Goal: Task Accomplishment & Management: Manage account settings

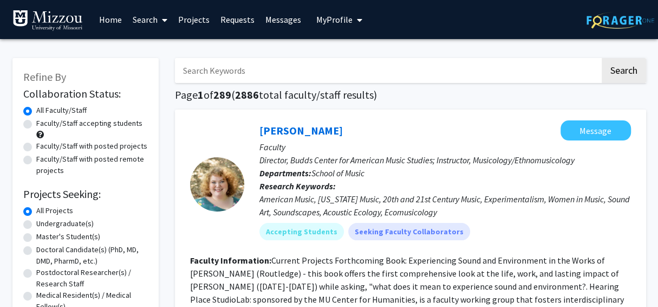
click at [340, 19] on span "My Profile" at bounding box center [334, 19] width 36 height 11
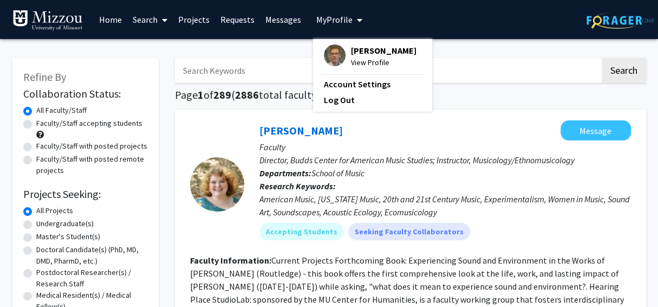
click at [358, 50] on span "[PERSON_NAME]" at bounding box center [384, 50] width 66 height 12
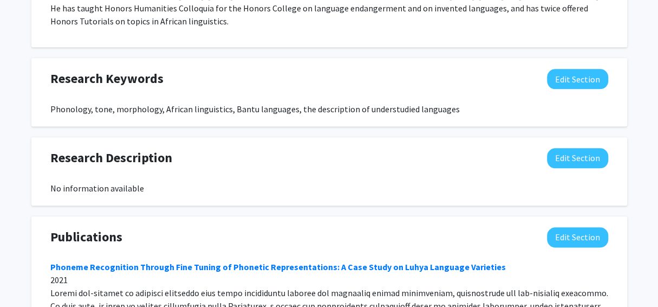
scroll to position [640, 0]
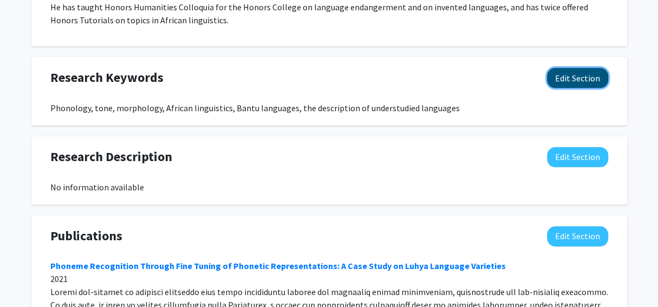
click at [572, 69] on button "Edit Section" at bounding box center [577, 78] width 61 height 20
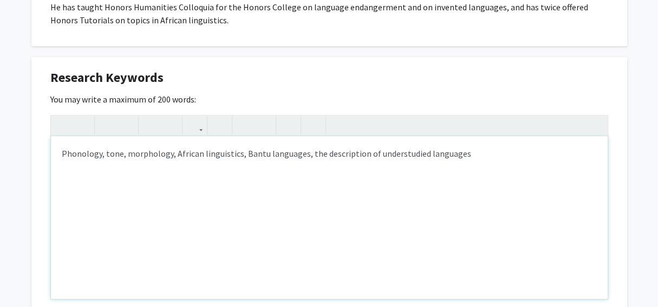
click at [61, 140] on div "Phonology, tone, morphology, African linguistics, Bantu languages, the descript…" at bounding box center [329, 217] width 557 height 162
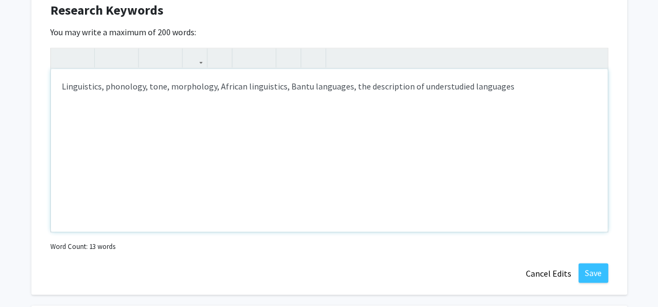
scroll to position [706, 0]
click at [259, 72] on div "Linguistics, phonology, tone, morphology, African linguistics, Bantu languages,…" at bounding box center [329, 151] width 557 height 162
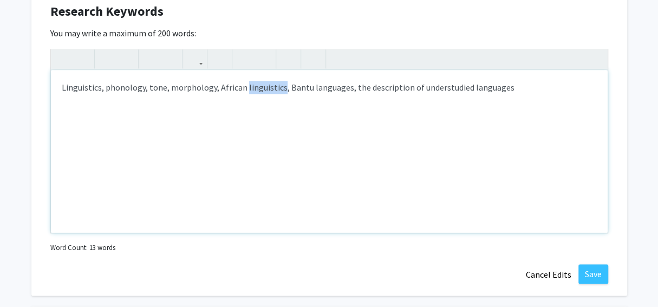
click at [259, 72] on div "Linguistics, phonology, tone, morphology, African linguistics, Bantu languages,…" at bounding box center [329, 151] width 557 height 162
type textarea "Linguistics, phonology, tone, morphology, African languages, Bantu languages, l…"
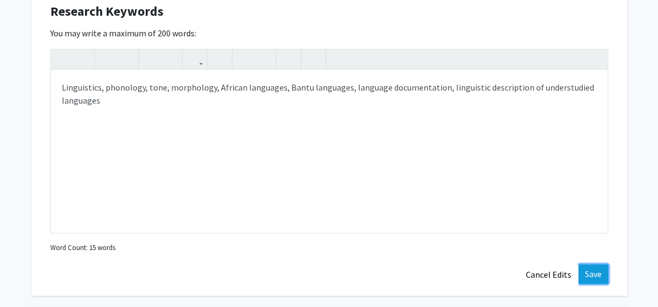
click at [586, 264] on button "Save" at bounding box center [593, 273] width 30 height 19
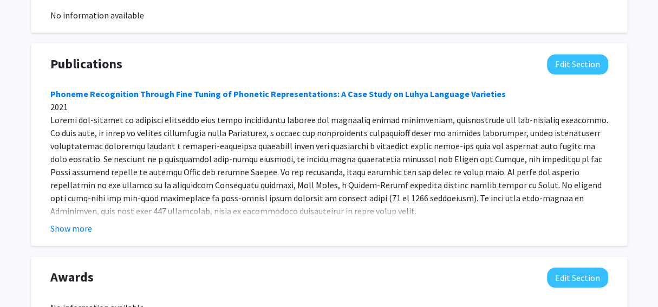
scroll to position [830, 0]
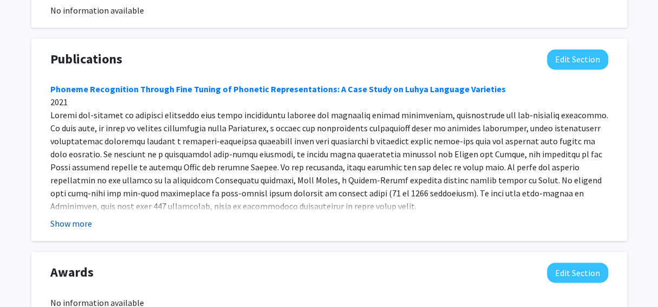
click at [77, 217] on button "Show more" at bounding box center [71, 223] width 42 height 13
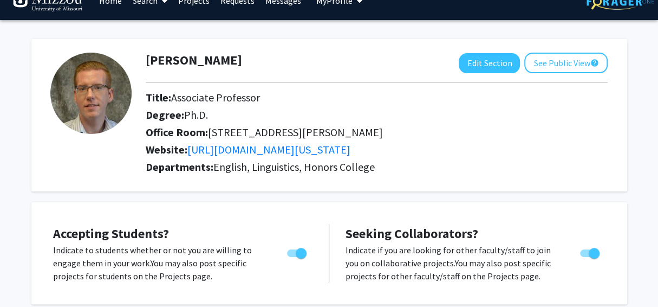
scroll to position [0, 0]
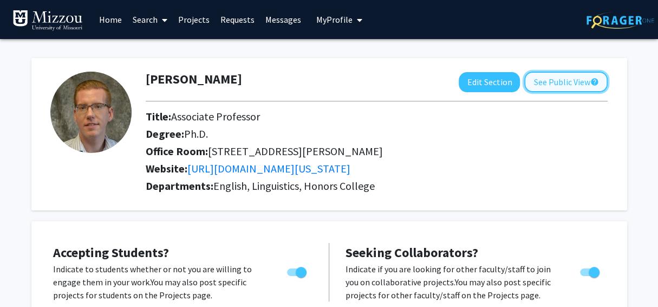
click at [574, 81] on button "See Public View help" at bounding box center [565, 81] width 83 height 21
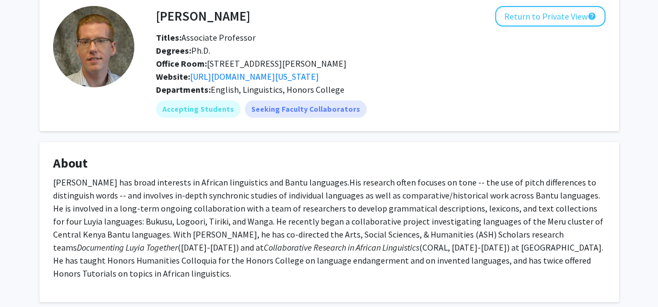
scroll to position [50, 0]
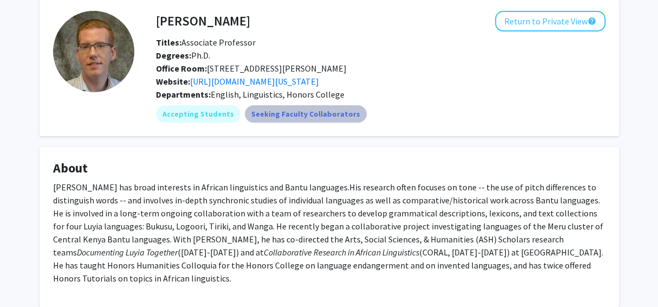
click at [316, 114] on mat-chip "Seeking Faculty Collaborators" at bounding box center [306, 113] width 122 height 17
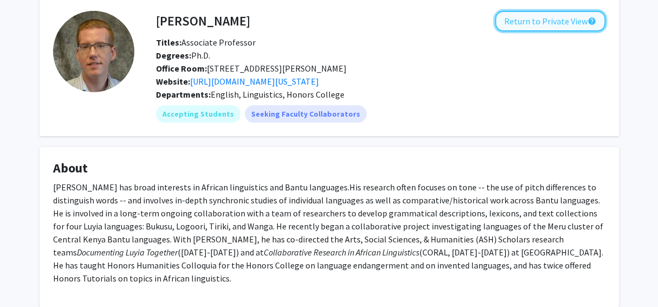
click at [534, 21] on button "Return to Private View help" at bounding box center [550, 21] width 110 height 21
